Goal: Task Accomplishment & Management: Manage account settings

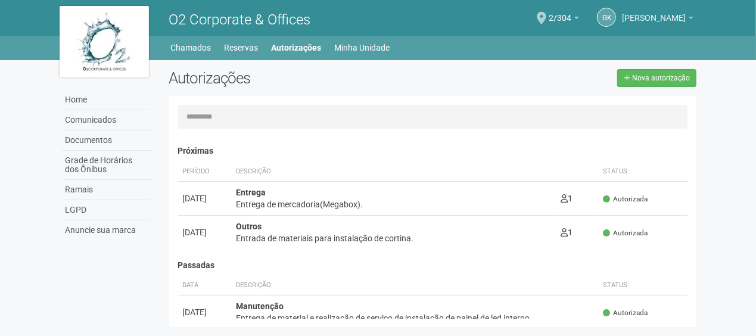
click at [660, 19] on span "[PERSON_NAME]" at bounding box center [654, 12] width 64 height 21
click at [616, 14] on link "GK" at bounding box center [606, 17] width 19 height 19
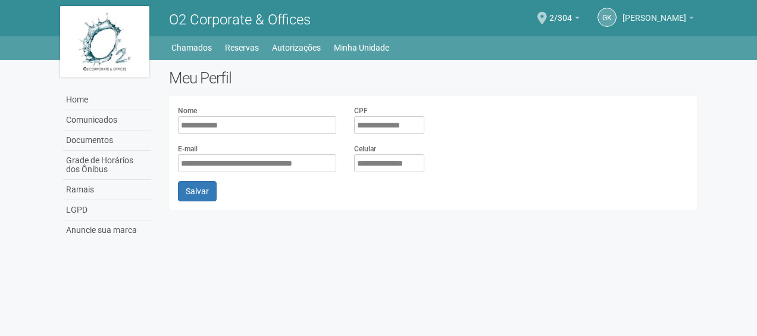
click at [646, 20] on span "[PERSON_NAME]" at bounding box center [655, 12] width 64 height 21
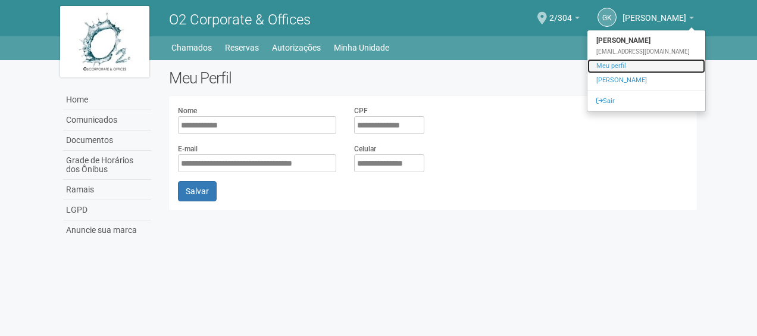
click at [610, 68] on link "Meu perfil" at bounding box center [647, 66] width 118 height 14
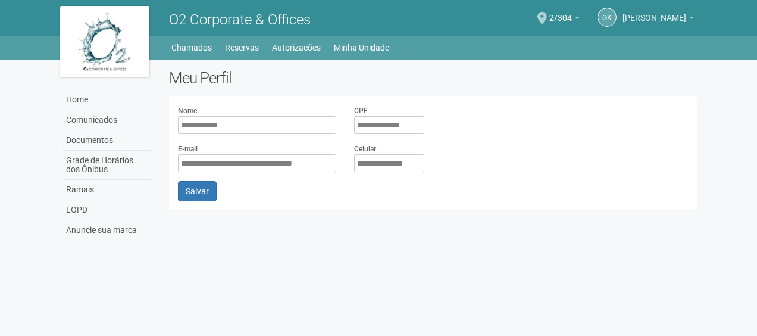
click at [680, 11] on span "[PERSON_NAME]" at bounding box center [655, 12] width 64 height 21
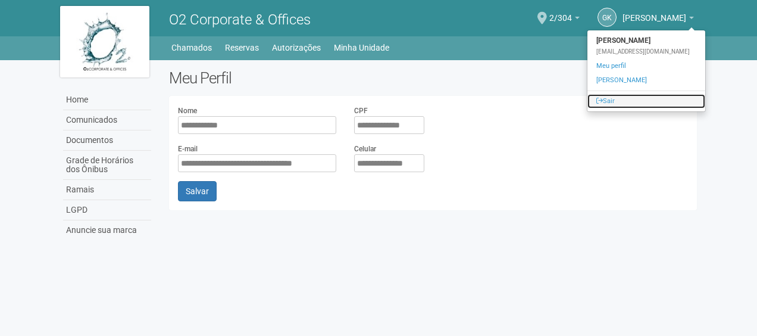
click at [601, 102] on link "Sair" at bounding box center [647, 101] width 118 height 14
